Goal: Find specific page/section: Find specific page/section

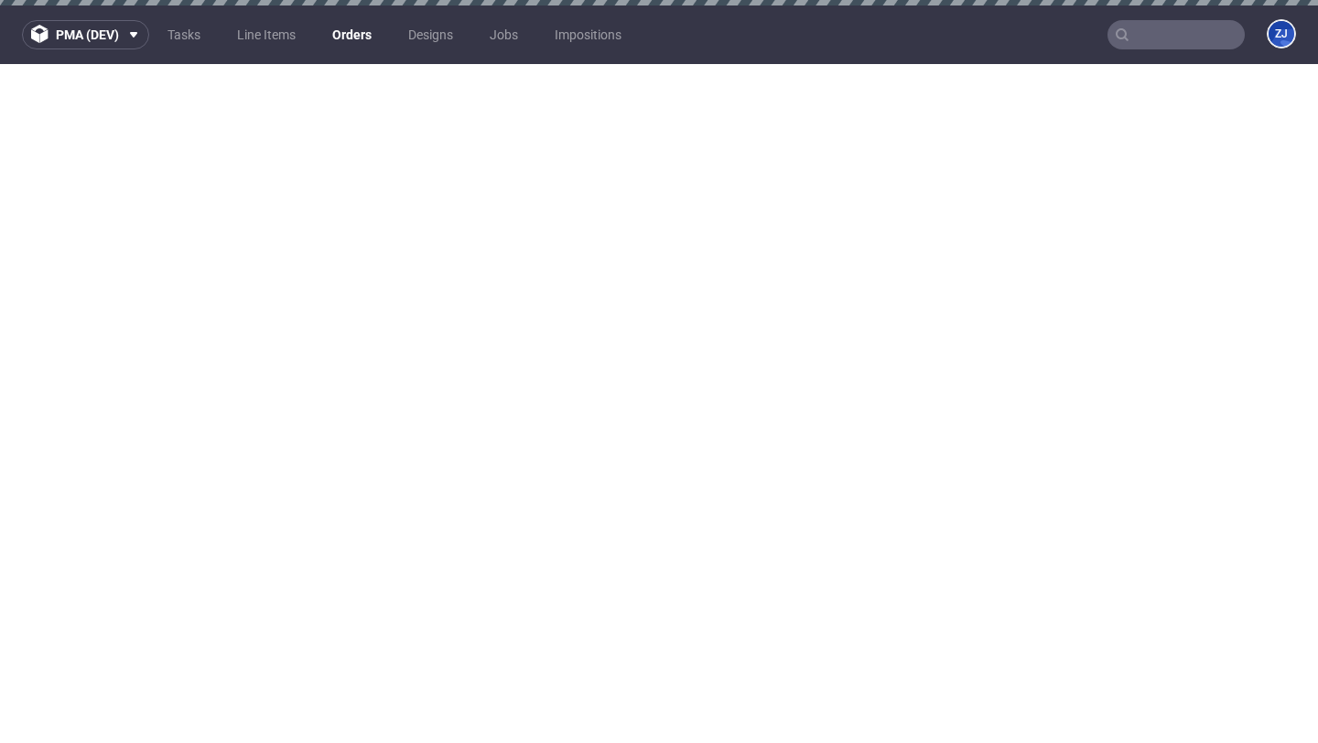
click at [349, 38] on link "Orders" at bounding box center [351, 34] width 61 height 29
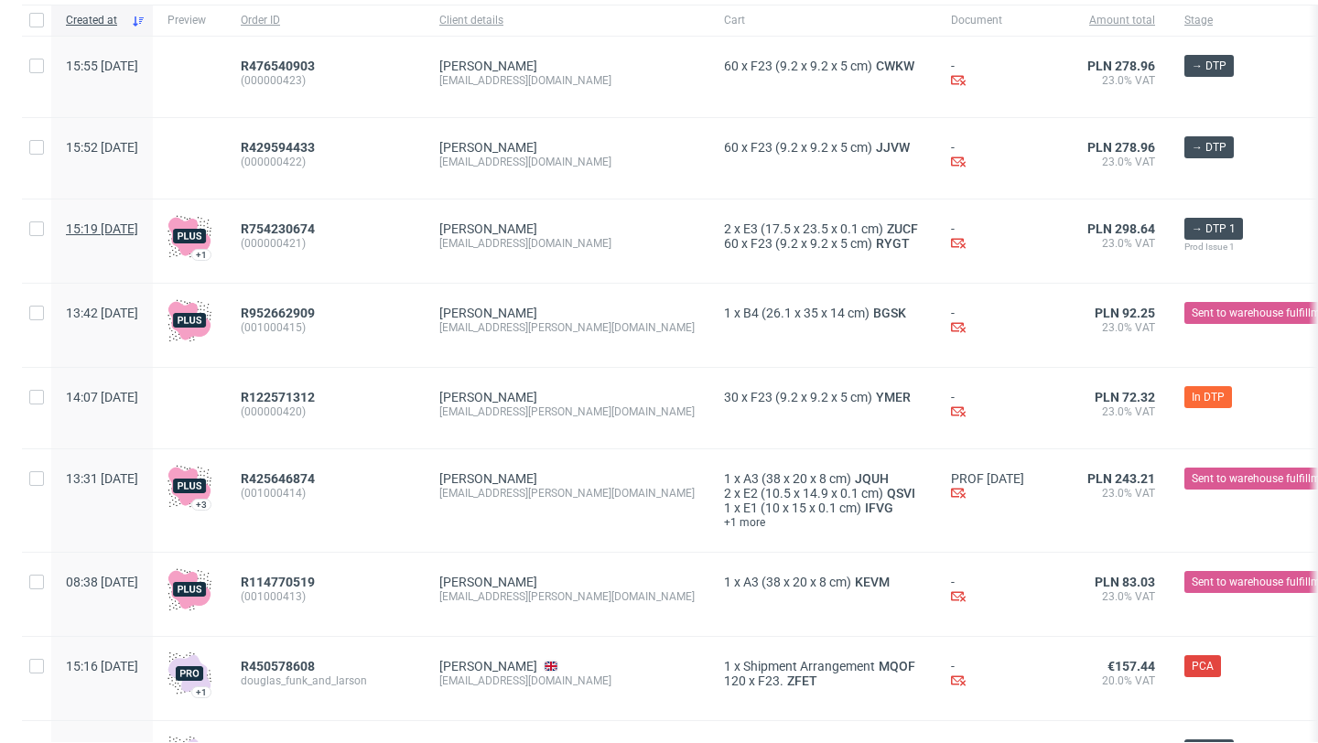
scroll to position [154, 0]
